Goal: Information Seeking & Learning: Check status

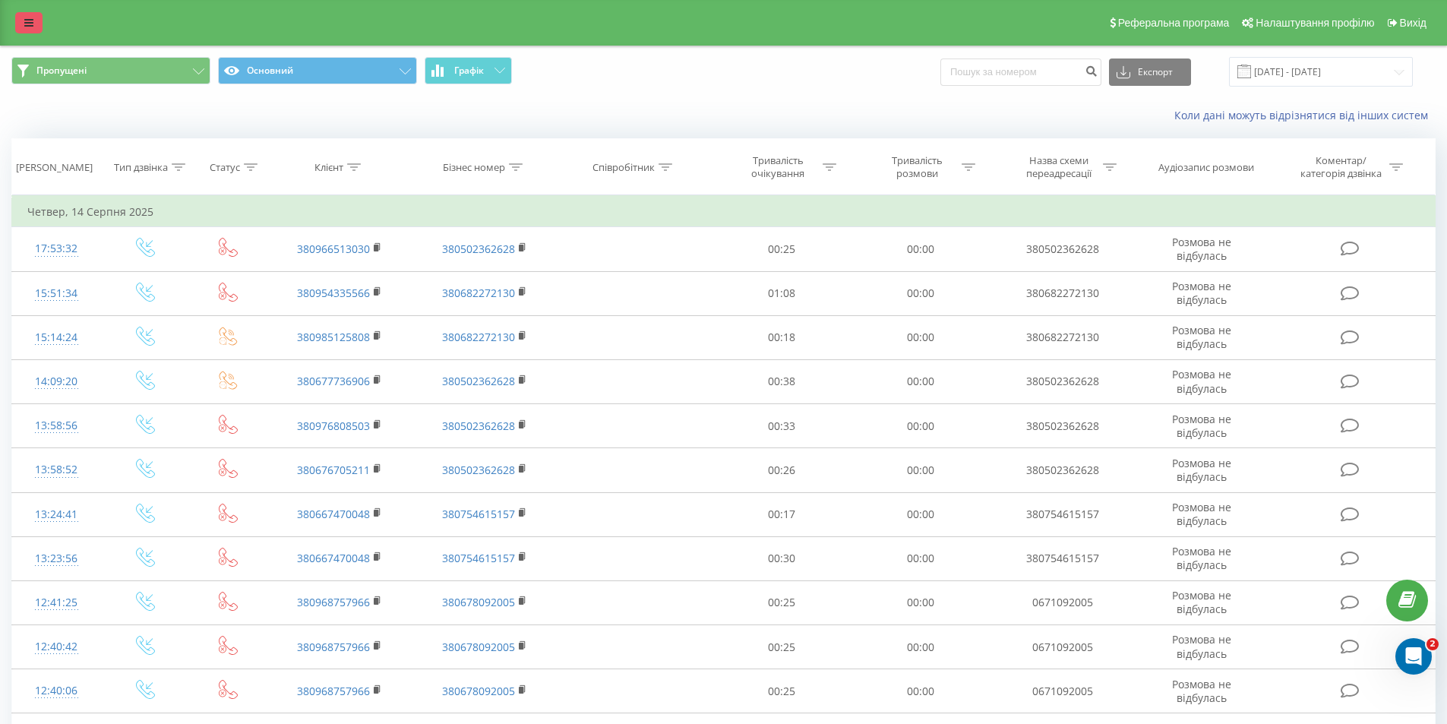
click at [30, 27] on icon at bounding box center [28, 22] width 9 height 11
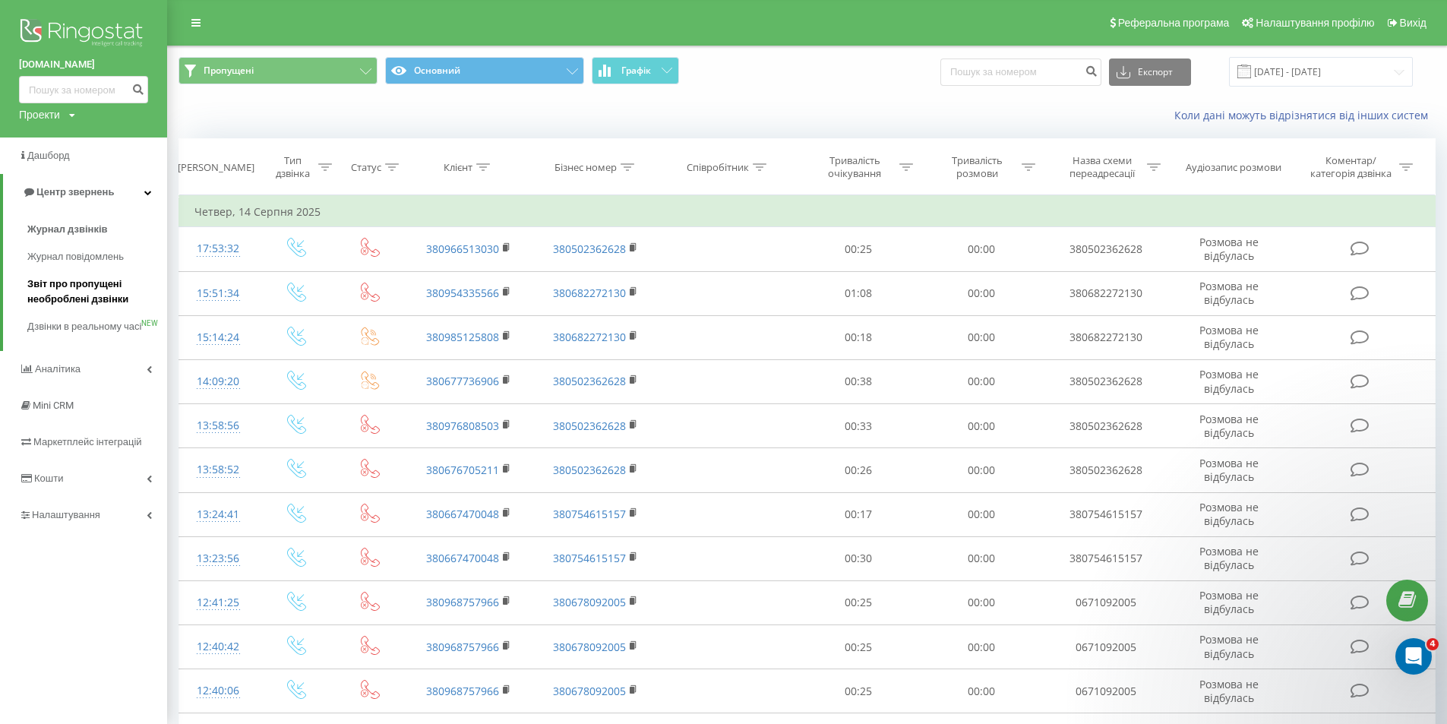
click at [92, 289] on span "Звіт про пропущені необроблені дзвінки" at bounding box center [93, 291] width 132 height 30
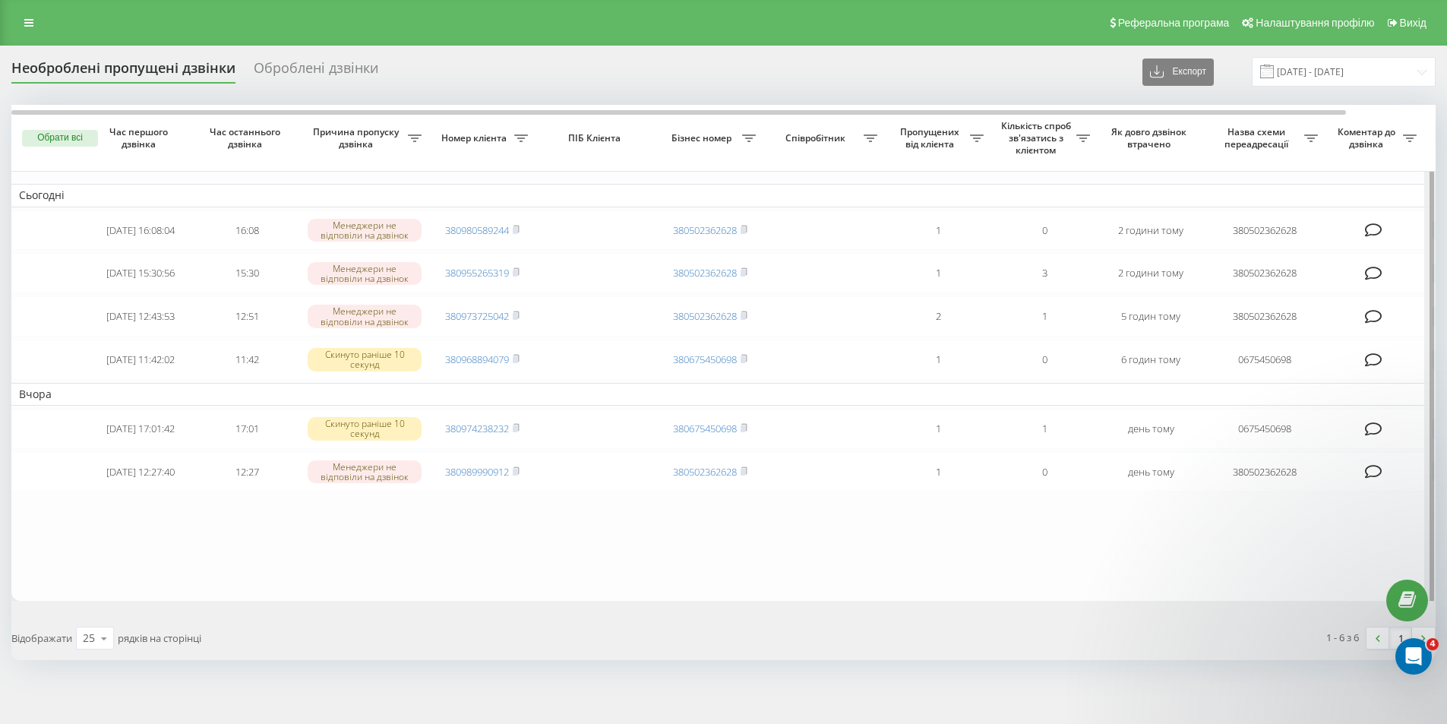
click at [1427, 441] on div at bounding box center [1429, 360] width 11 height 511
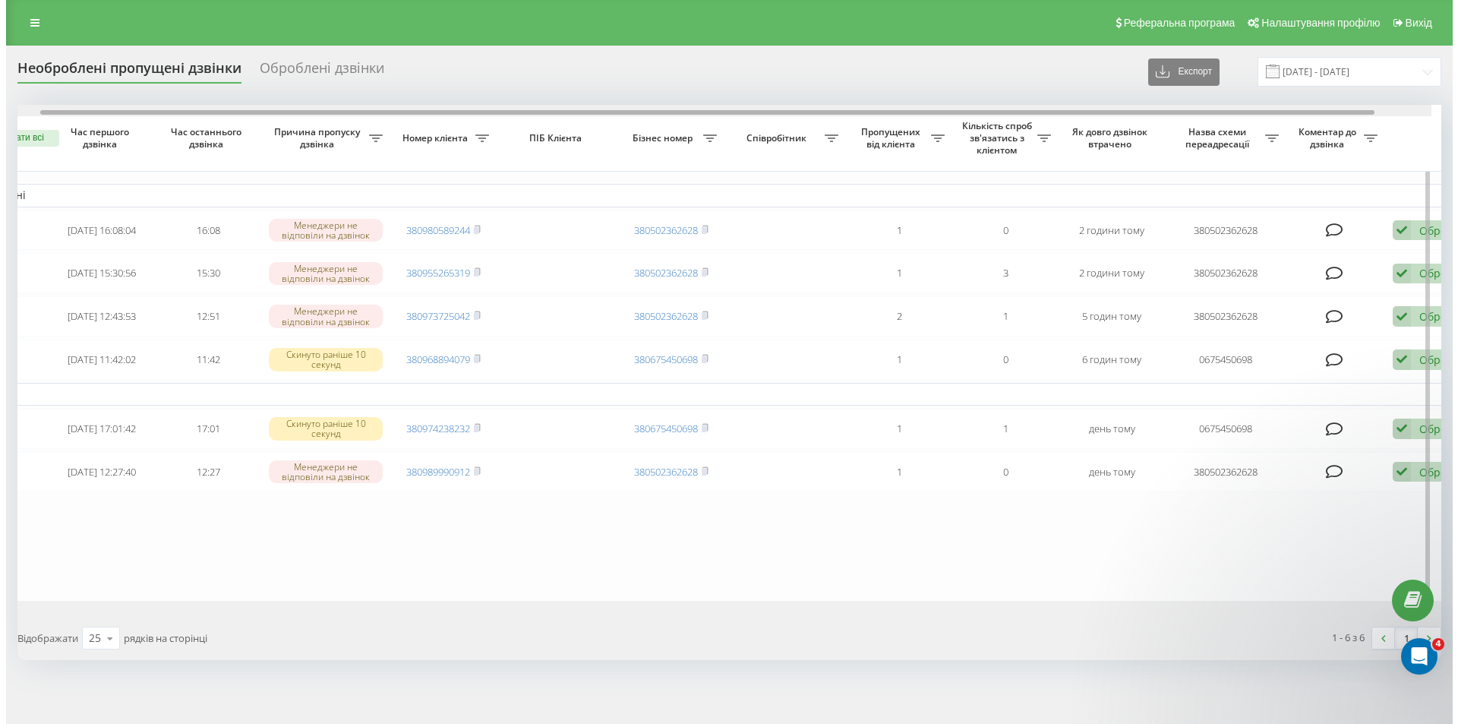
scroll to position [0, 95]
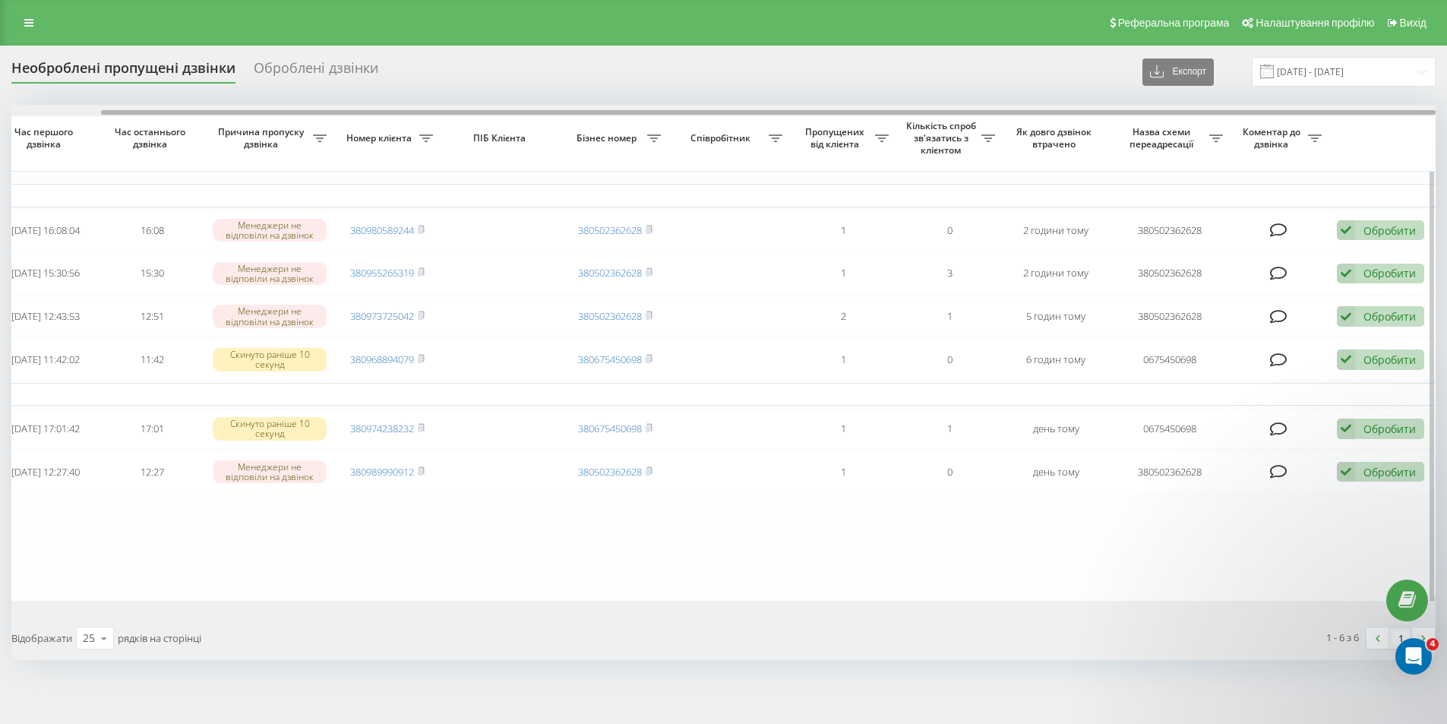
drag, startPoint x: 1196, startPoint y: 112, endPoint x: 1290, endPoint y: 112, distance: 94.2
click at [1290, 112] on div at bounding box center [768, 112] width 1335 height 5
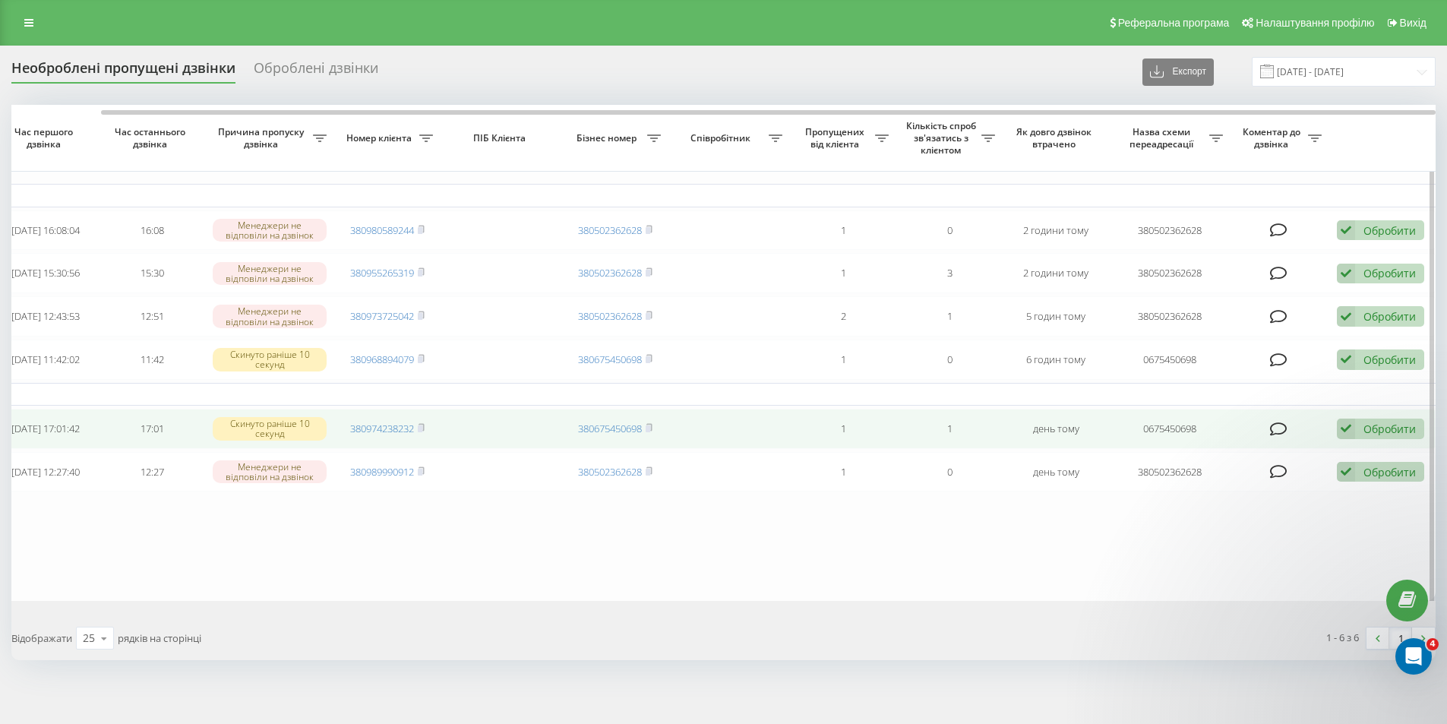
click at [1356, 436] on div "Обробити Не вдалося зв'язатися Зв'язався з клієнтом за допомогою іншого каналу …" at bounding box center [1380, 429] width 87 height 21
click at [1269, 483] on div "Зв'язався з клієнтом за допомогою іншого каналу" at bounding box center [1281, 480] width 284 height 27
